Goal: Task Accomplishment & Management: Manage account settings

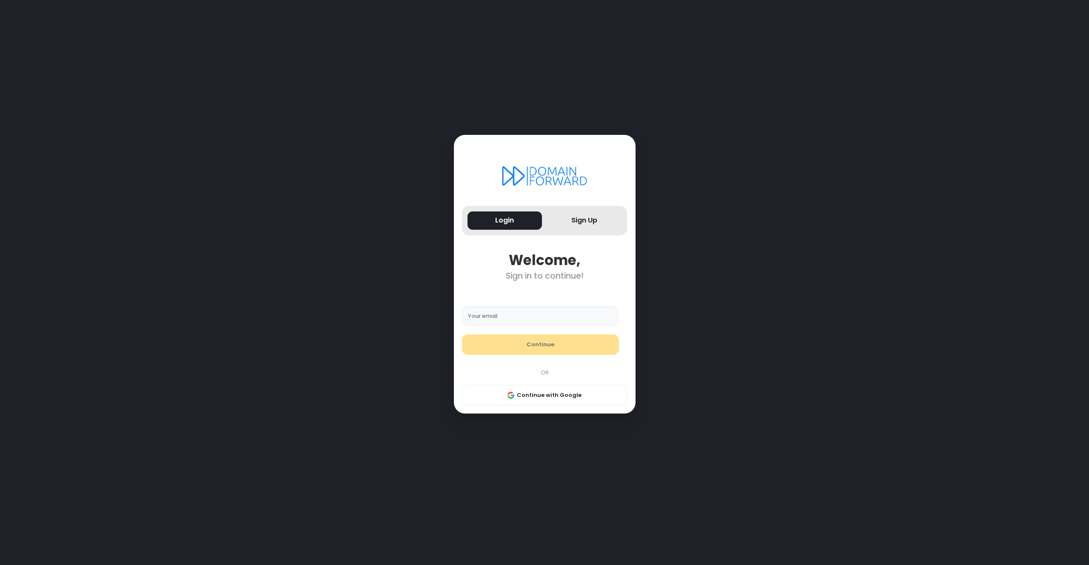
click at [502, 314] on input "Your email" at bounding box center [540, 316] width 157 height 20
type input "**********"
click at [542, 350] on button "Continue" at bounding box center [540, 344] width 157 height 20
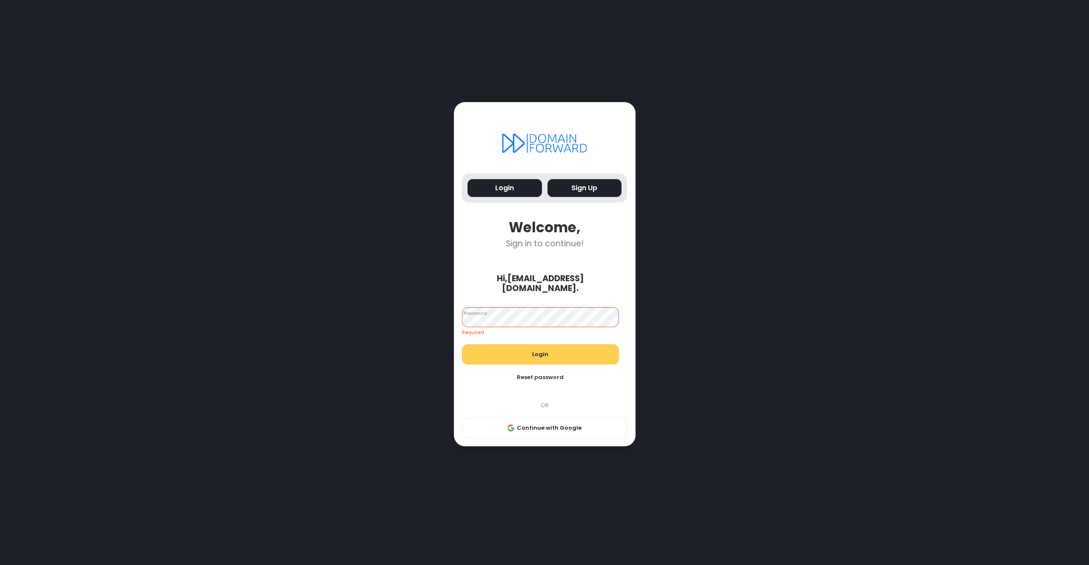
click at [580, 196] on button "Sign Up" at bounding box center [584, 188] width 74 height 18
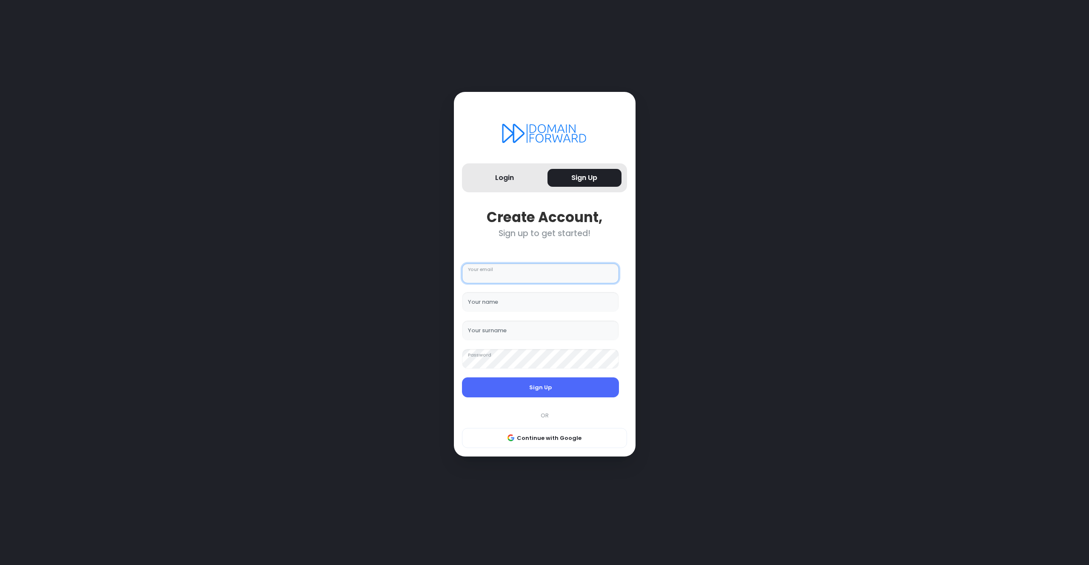
click at [493, 272] on input "Your email" at bounding box center [540, 273] width 157 height 20
type input "**********"
click at [496, 302] on input "Your name" at bounding box center [540, 302] width 157 height 20
type input "*******"
type input "********"
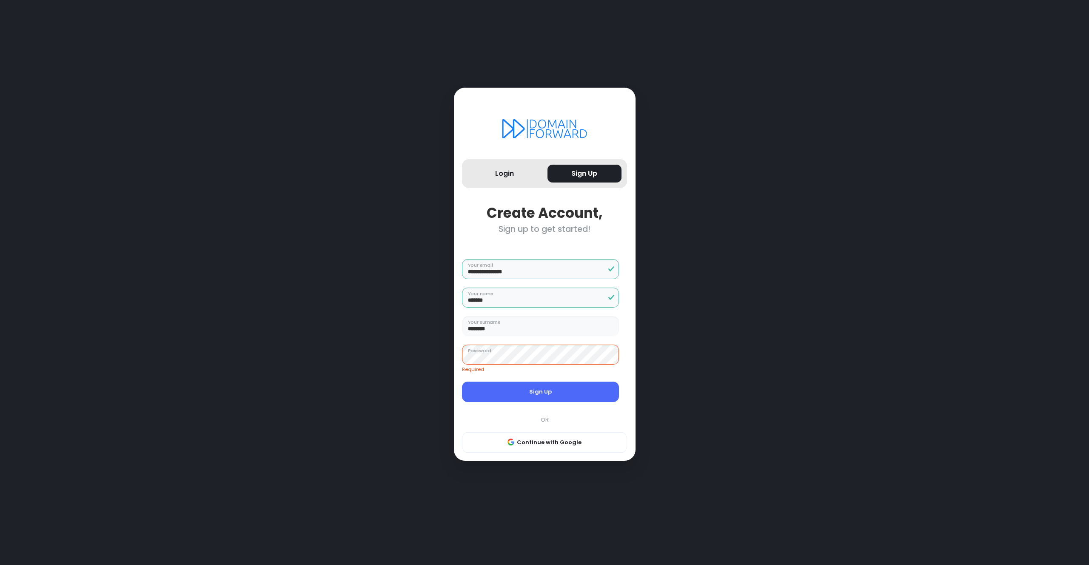
click at [533, 391] on button "Sign Up" at bounding box center [540, 392] width 157 height 20
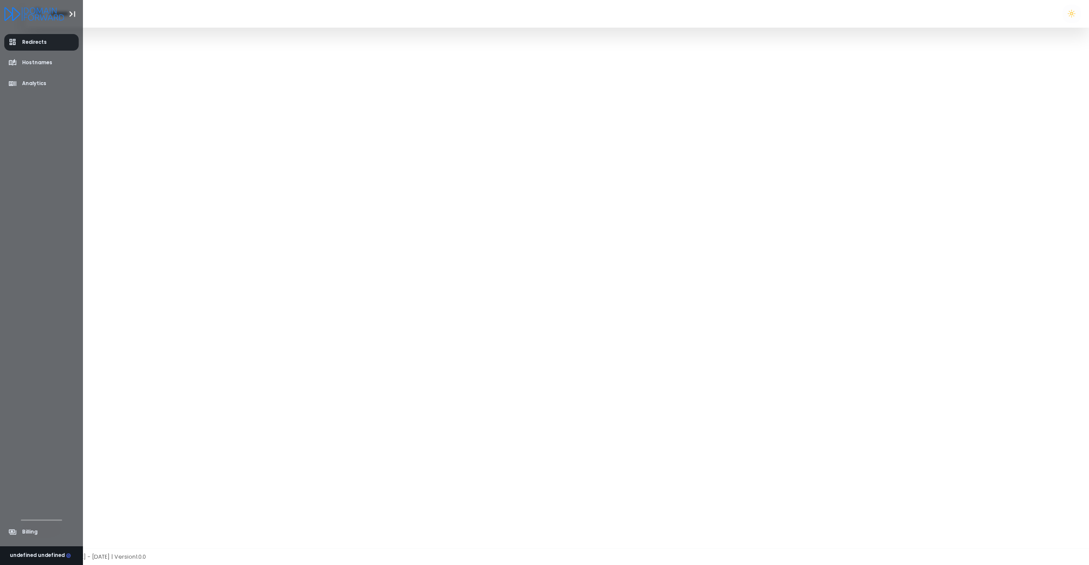
click at [40, 41] on span "Redirects" at bounding box center [34, 42] width 25 height 7
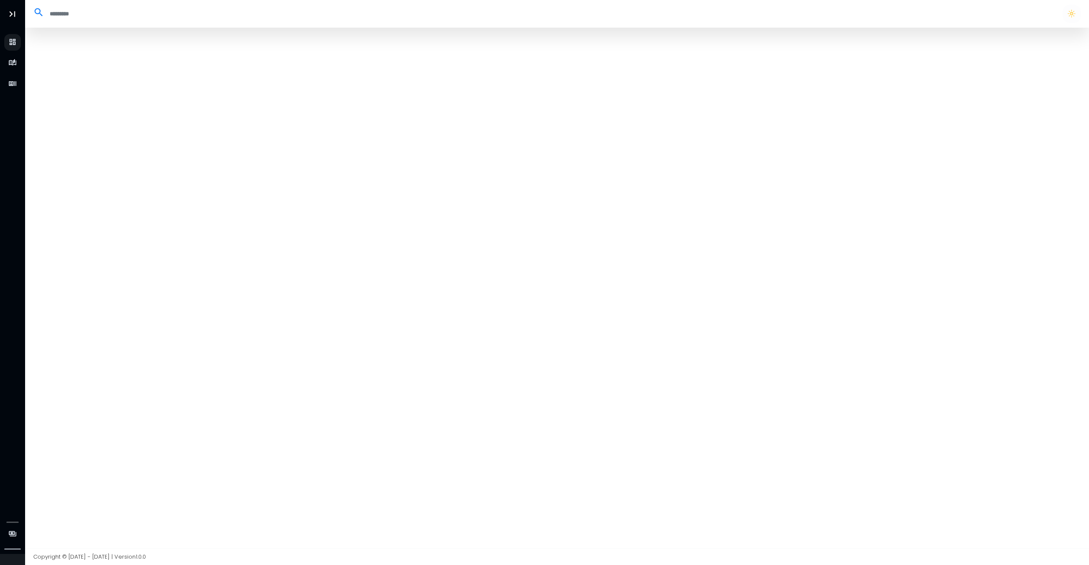
click at [319, 118] on div at bounding box center [557, 288] width 1064 height 521
click at [1072, 16] on button "button" at bounding box center [1072, 14] width 18 height 18
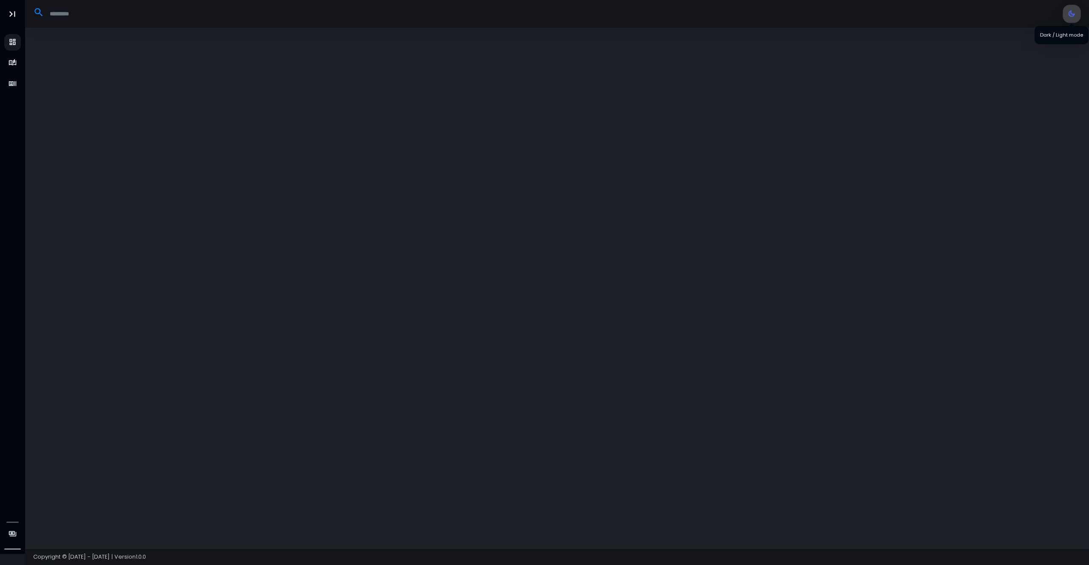
click at [1072, 16] on button "button" at bounding box center [1072, 14] width 18 height 18
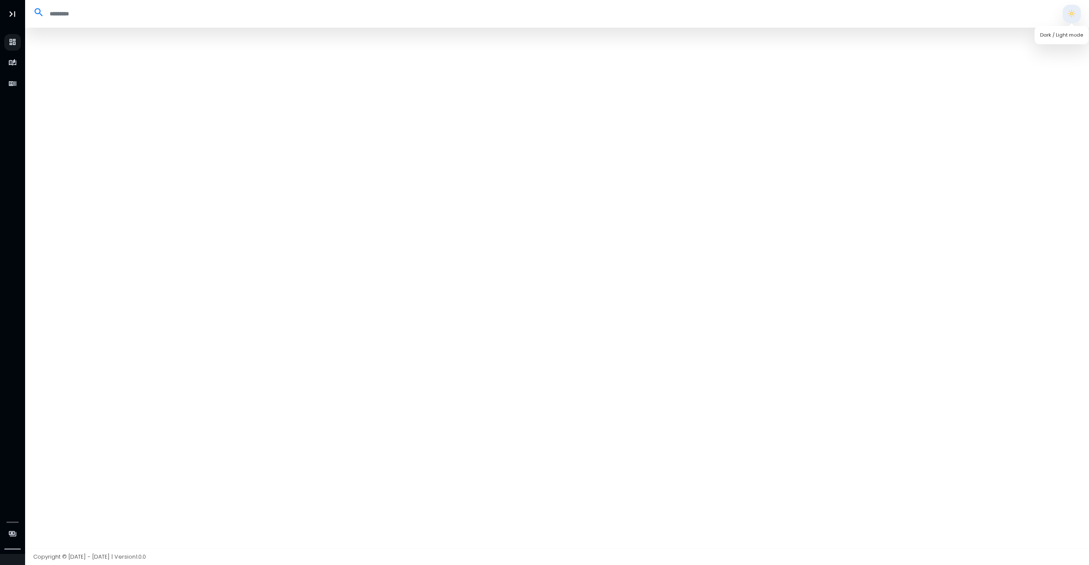
click at [1072, 16] on button "button" at bounding box center [1072, 14] width 18 height 18
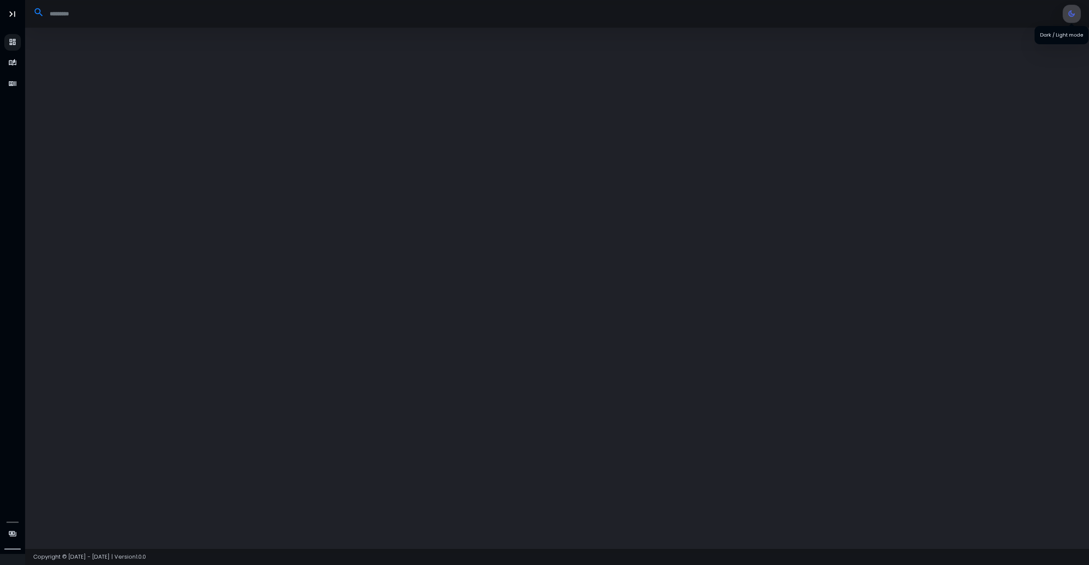
click at [1072, 16] on button "button" at bounding box center [1072, 14] width 18 height 18
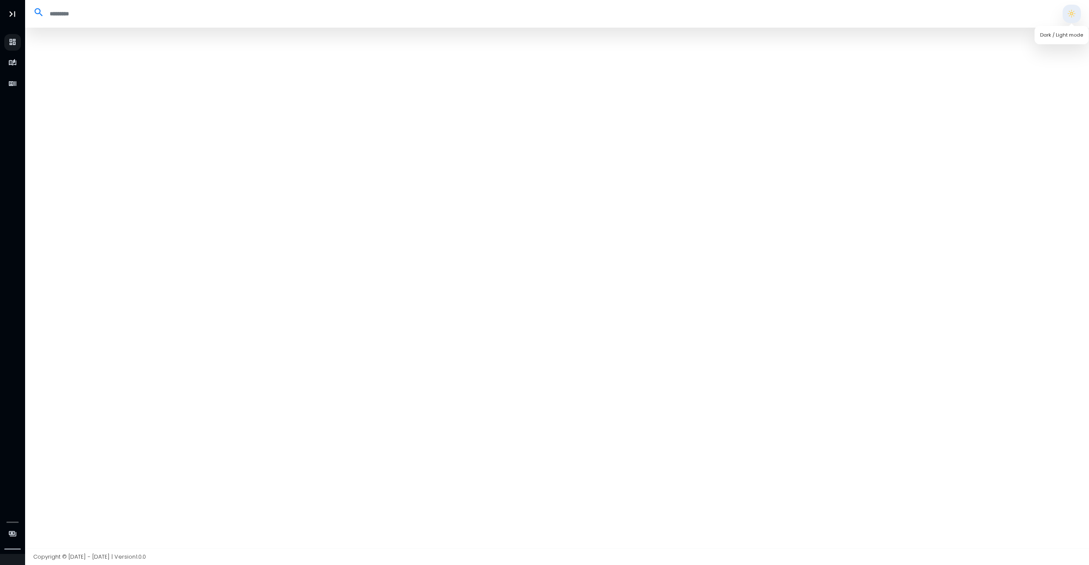
click at [1072, 14] on button "button" at bounding box center [1072, 14] width 18 height 18
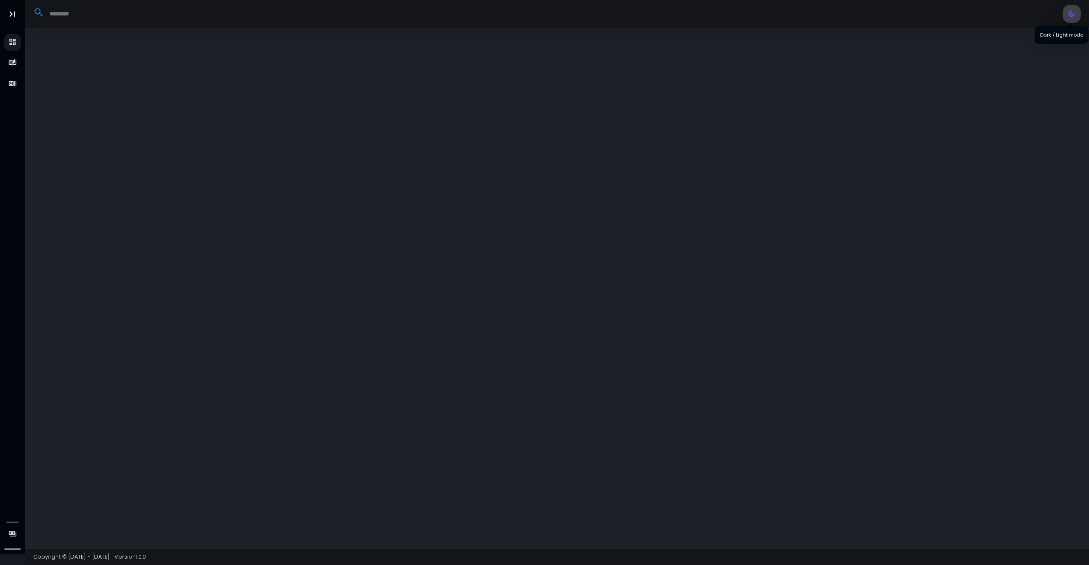
click at [1073, 14] on button "button" at bounding box center [1072, 14] width 18 height 18
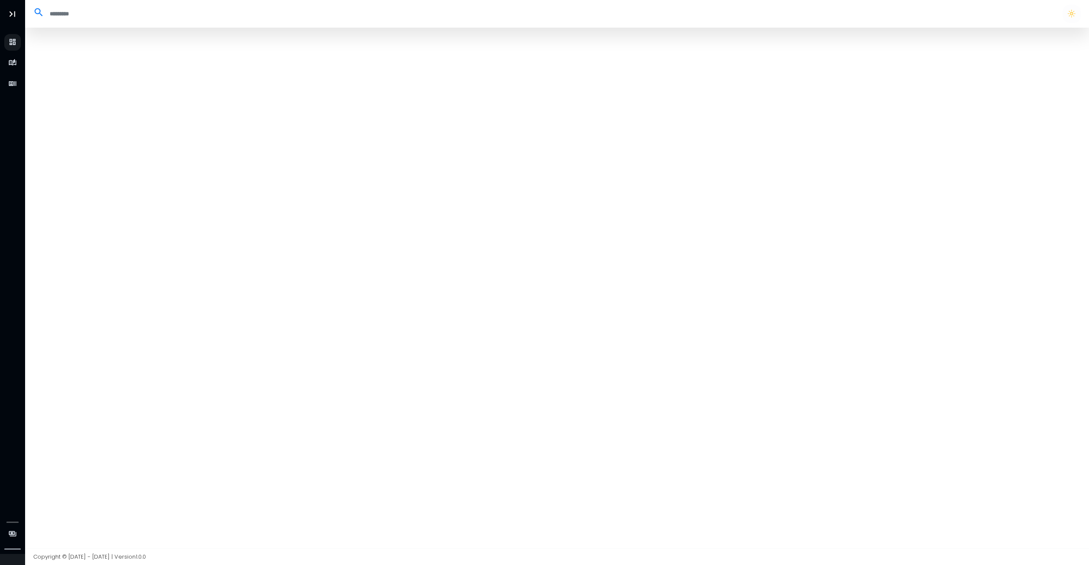
click at [1006, 13] on input "search" at bounding box center [549, 14] width 1010 height 14
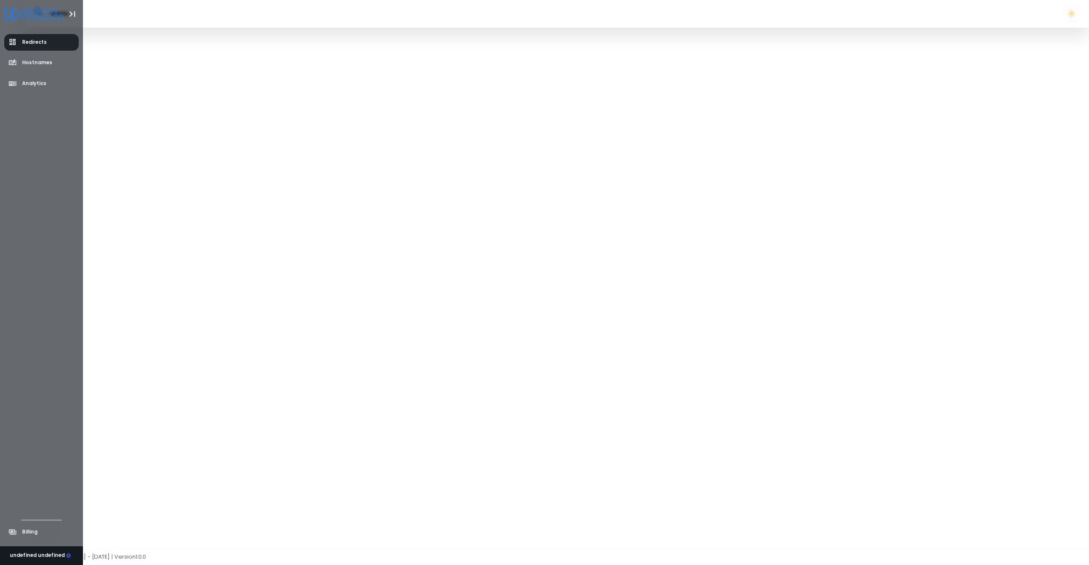
click at [25, 34] on link "Redirects" at bounding box center [41, 42] width 75 height 17
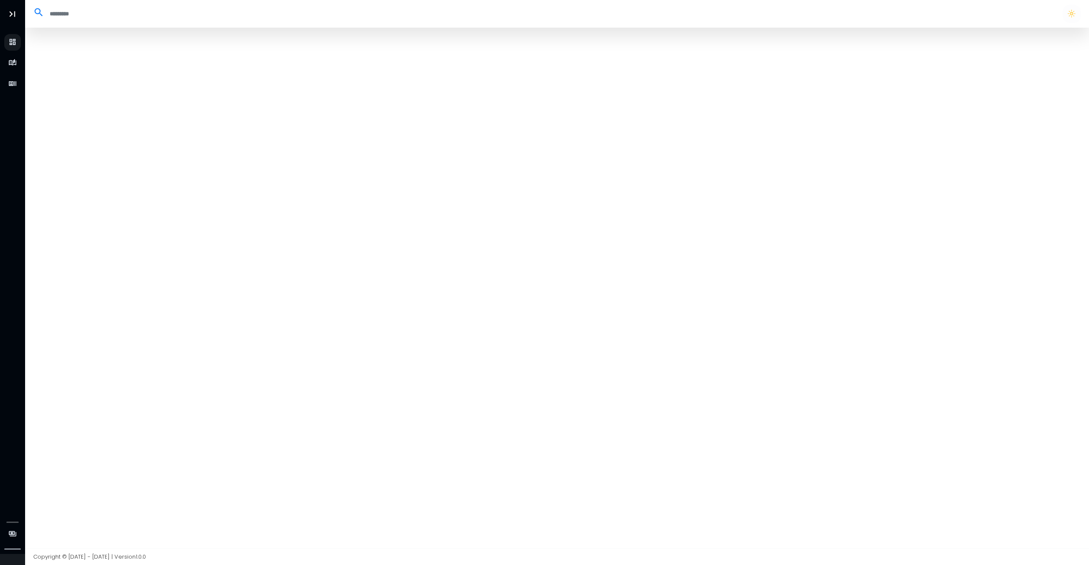
click at [579, 92] on div at bounding box center [557, 288] width 1064 height 521
click at [581, 90] on div at bounding box center [557, 288] width 1064 height 521
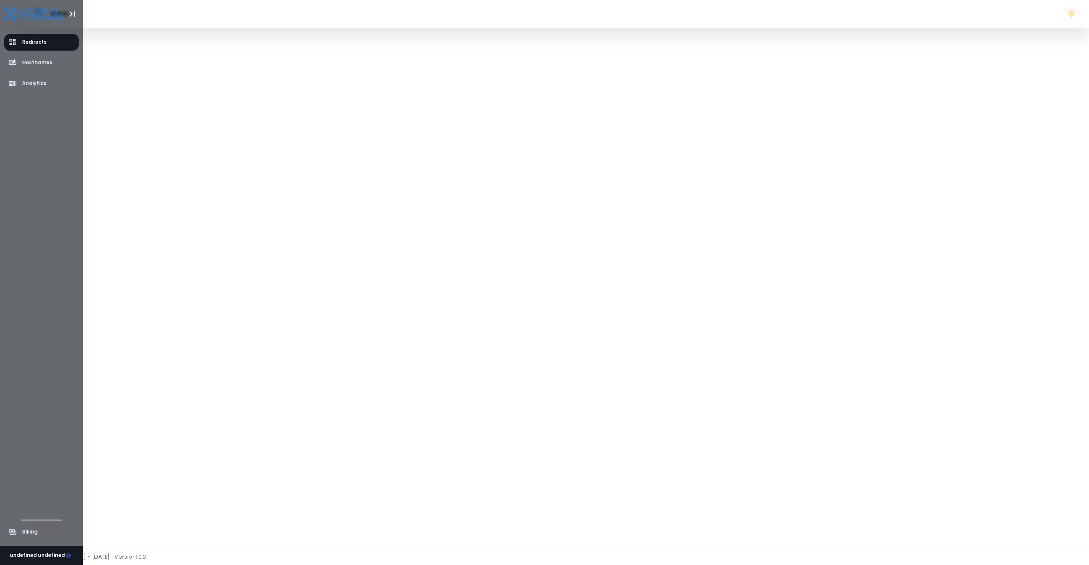
click at [63, 10] on icon "Logo" at bounding box center [34, 14] width 60 height 14
click at [32, 532] on span "Billing" at bounding box center [29, 531] width 15 height 7
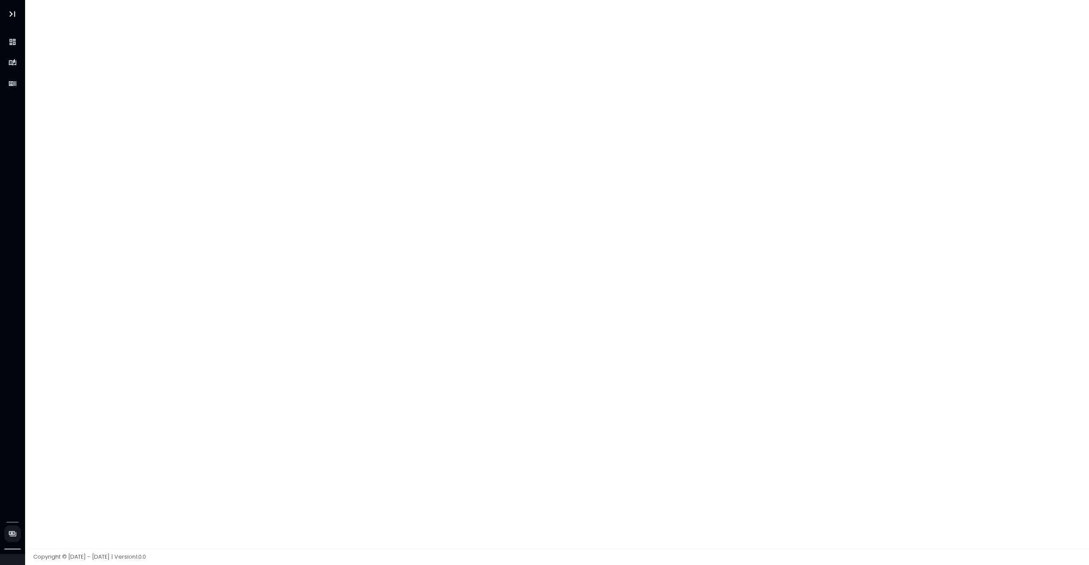
click at [251, 196] on div at bounding box center [557, 274] width 1064 height 548
